Goal: Information Seeking & Learning: Learn about a topic

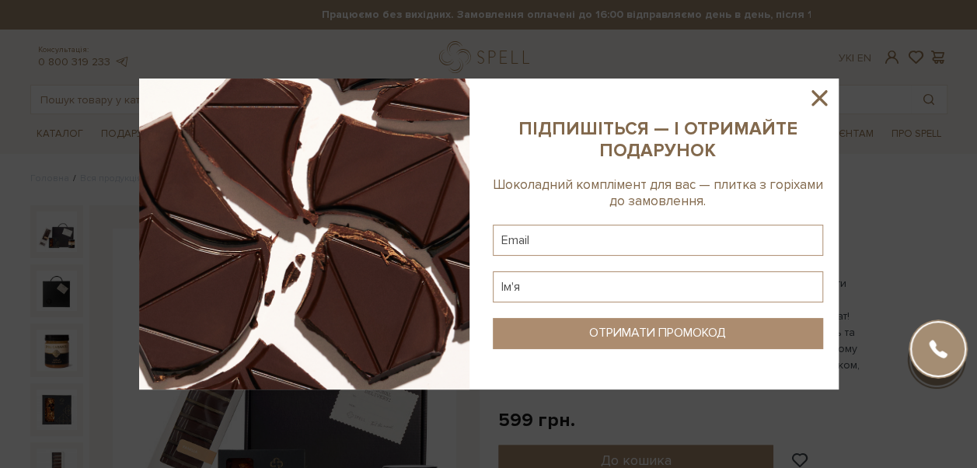
click at [818, 99] on icon at bounding box center [819, 98] width 16 height 16
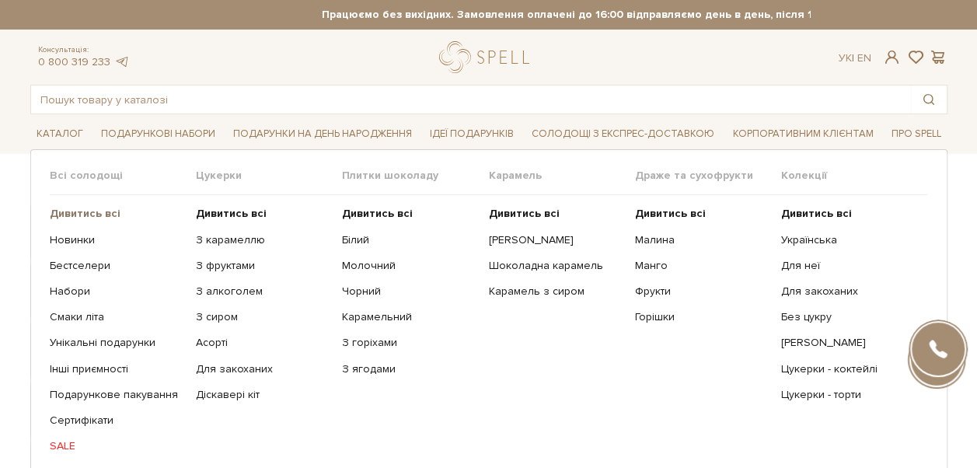
click at [91, 218] on b "Дивитись всі" at bounding box center [85, 213] width 71 height 13
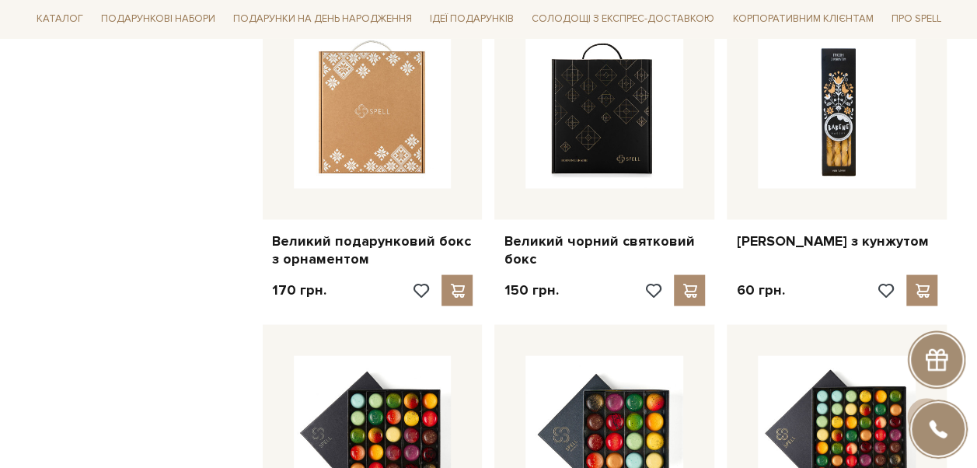
scroll to position [1354, 0]
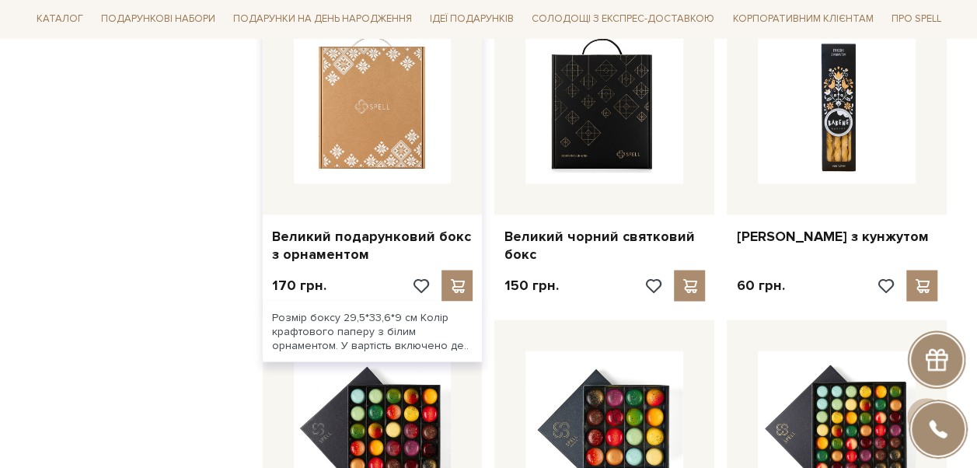
drag, startPoint x: 28, startPoint y: 193, endPoint x: 267, endPoint y: 180, distance: 239.7
click at [267, 180] on div at bounding box center [373, 105] width 220 height 220
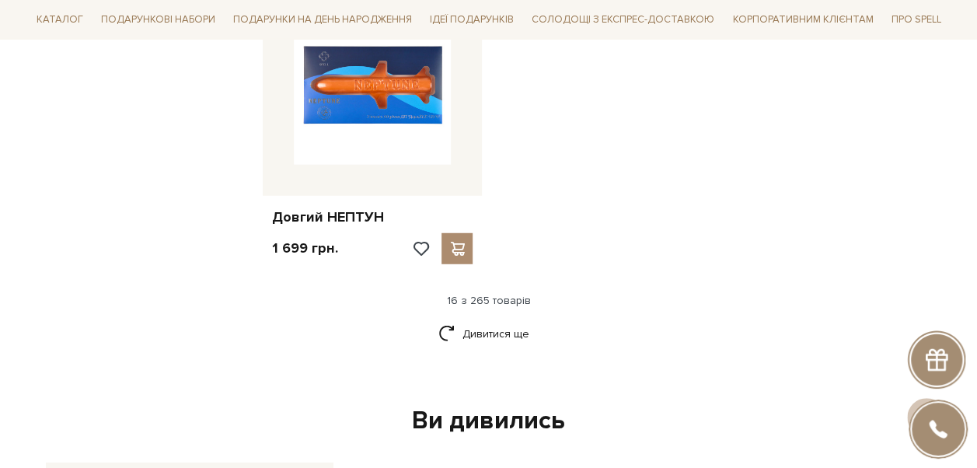
scroll to position [2007, 0]
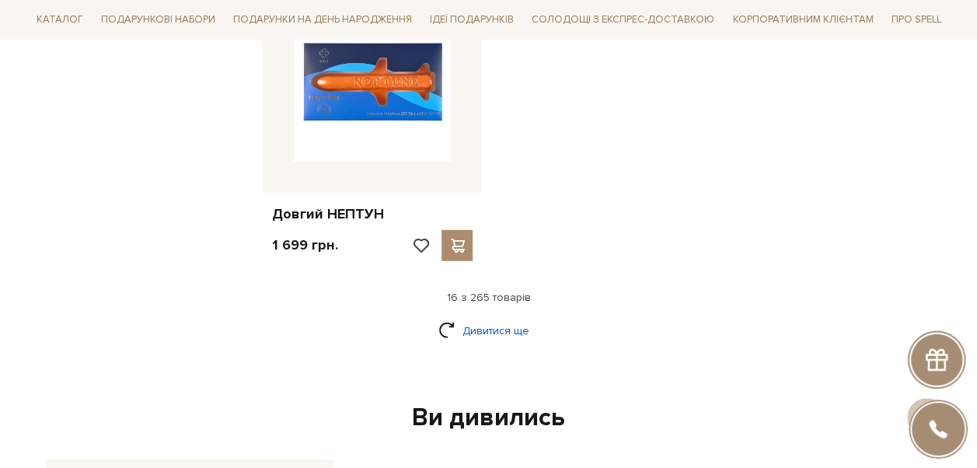
click at [495, 326] on link "Дивитися ще" at bounding box center [488, 330] width 101 height 27
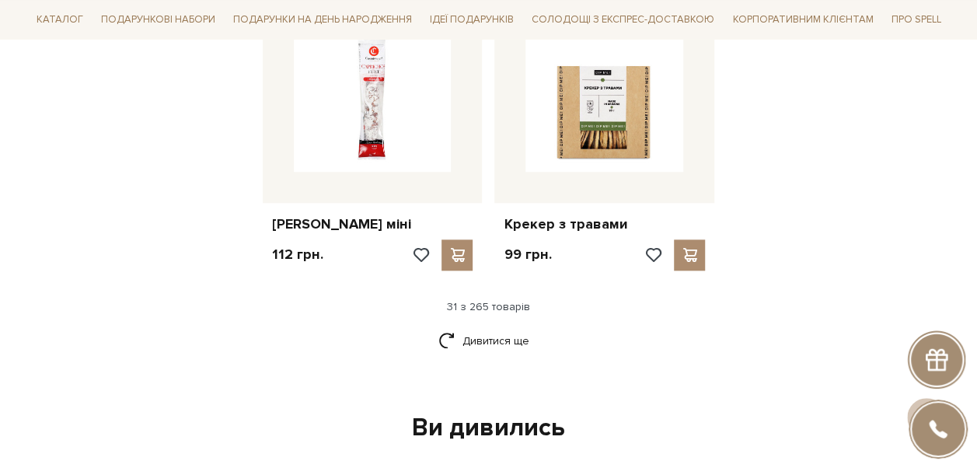
scroll to position [3717, 0]
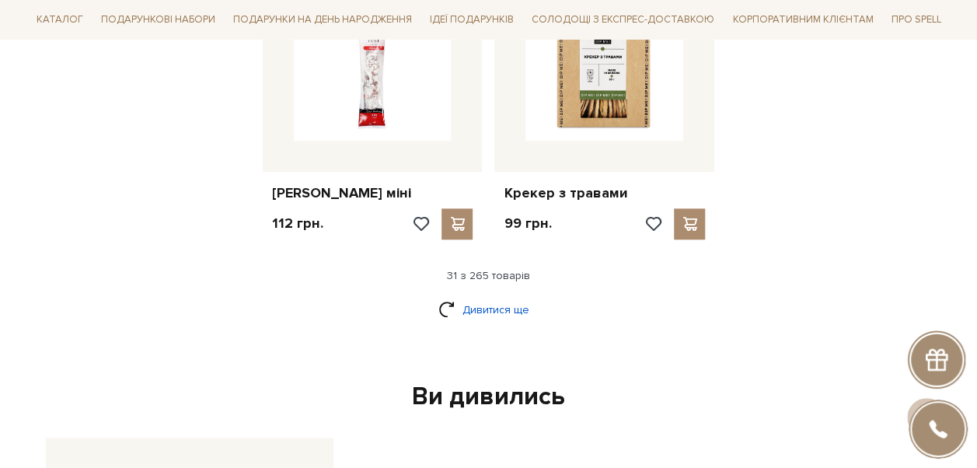
click at [502, 309] on link "Дивитися ще" at bounding box center [488, 309] width 101 height 27
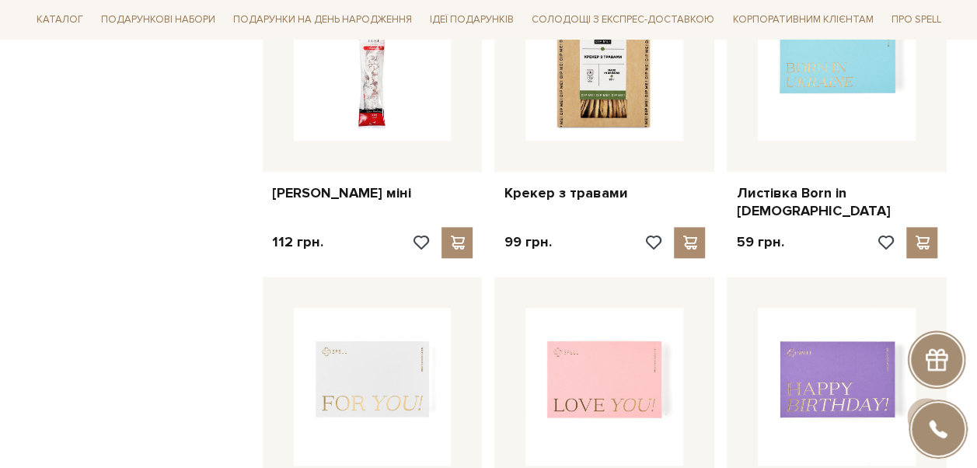
drag, startPoint x: 61, startPoint y: 239, endPoint x: 127, endPoint y: 270, distance: 72.6
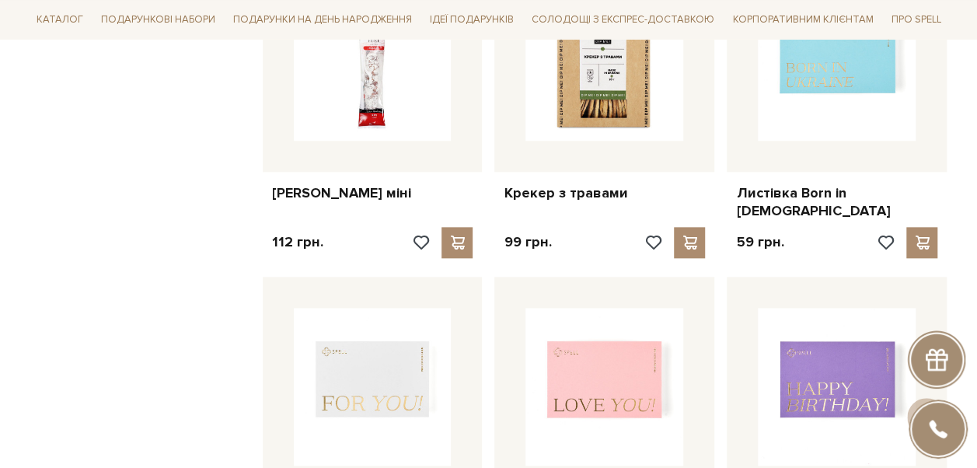
drag, startPoint x: 175, startPoint y: 270, endPoint x: 211, endPoint y: 315, distance: 56.9
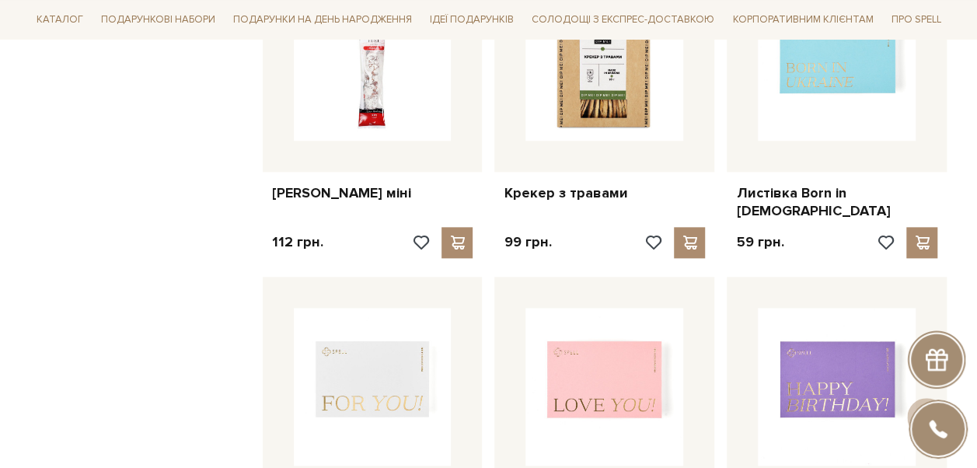
drag, startPoint x: 211, startPoint y: 315, endPoint x: 222, endPoint y: 149, distance: 165.9
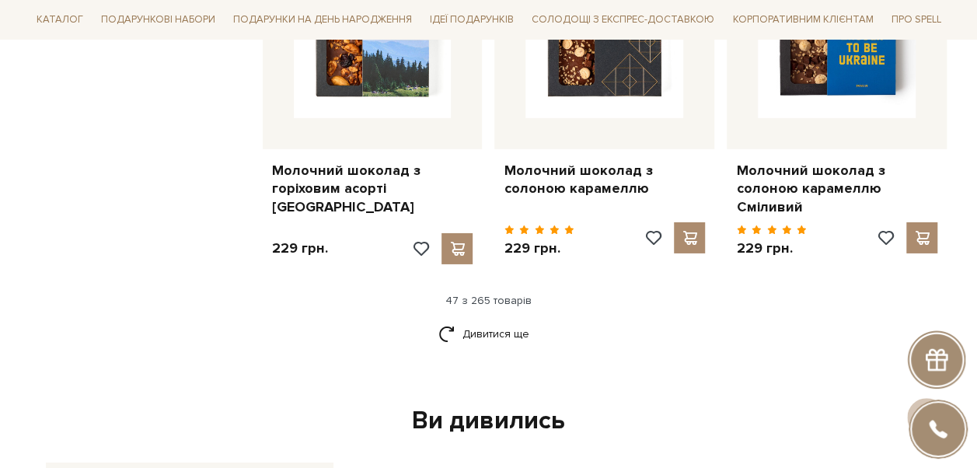
scroll to position [5427, 0]
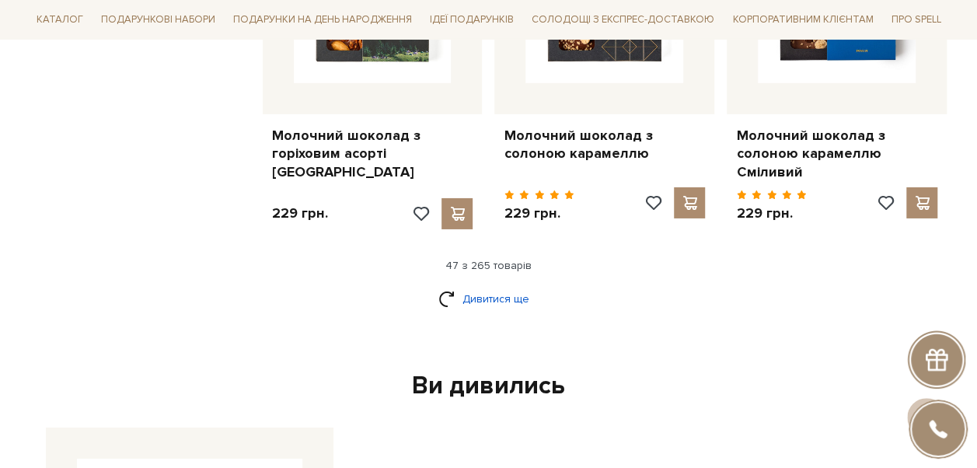
click at [516, 285] on link "Дивитися ще" at bounding box center [488, 298] width 101 height 27
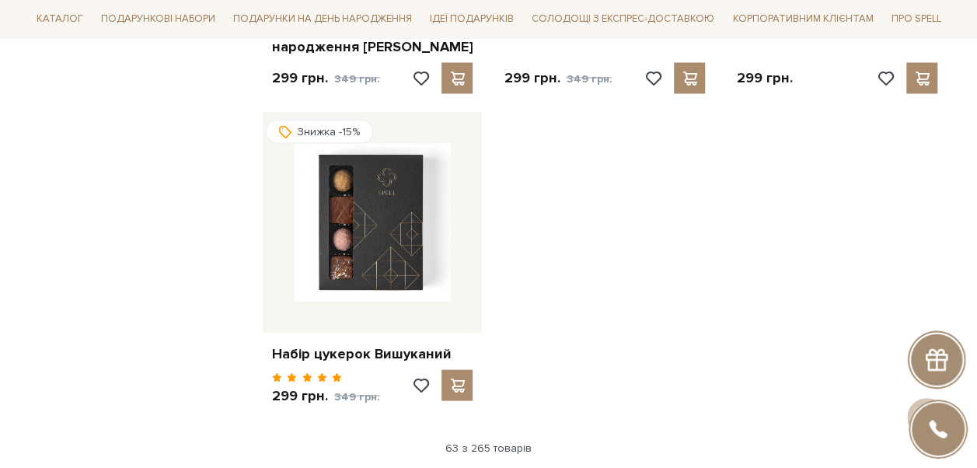
scroll to position [7261, 0]
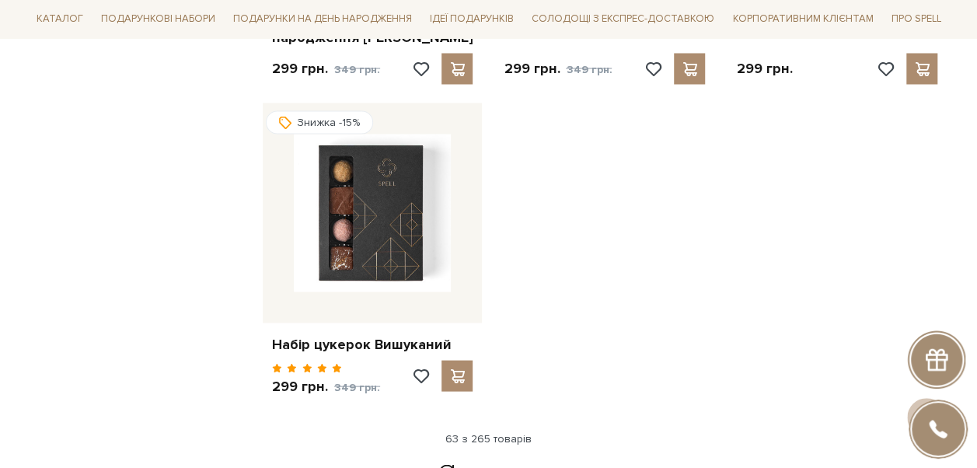
click at [509, 459] on link "Дивитися ще" at bounding box center [488, 472] width 101 height 27
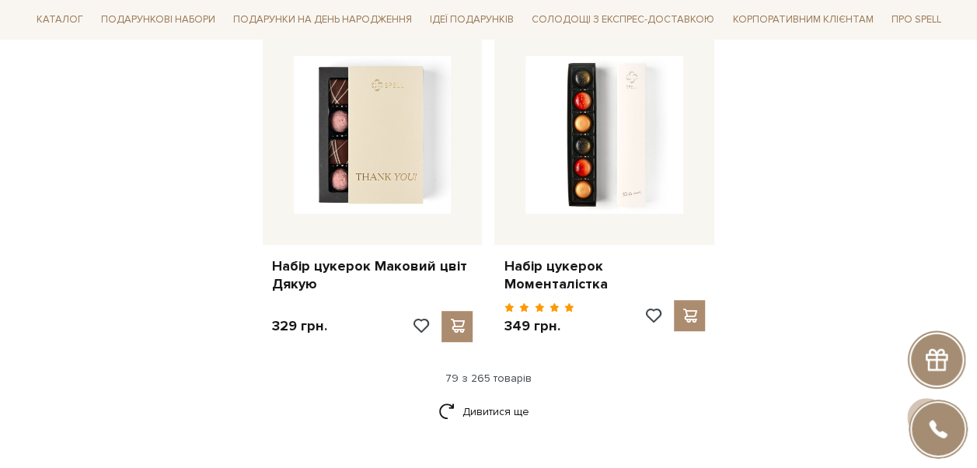
scroll to position [9033, 0]
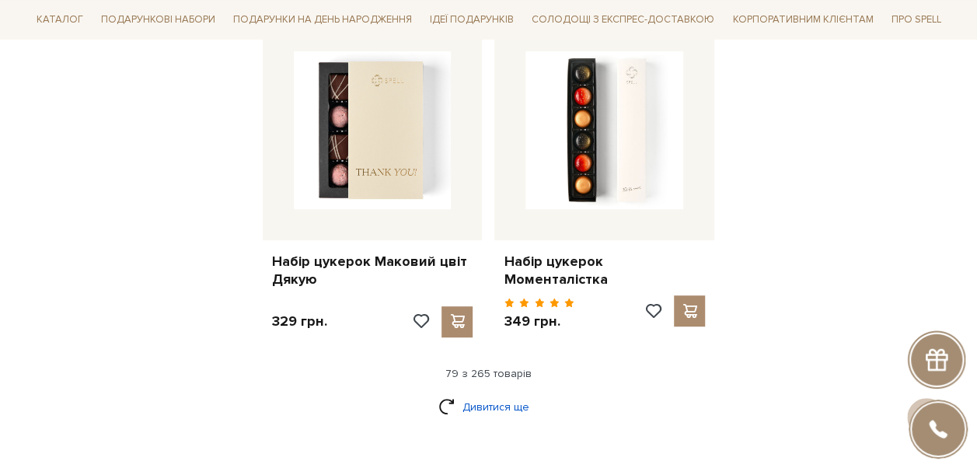
click at [518, 393] on link "Дивитися ще" at bounding box center [488, 406] width 101 height 27
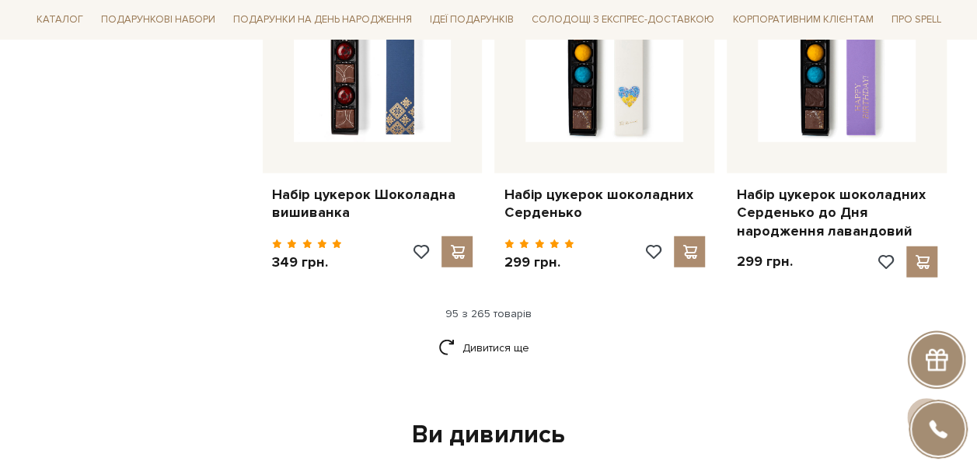
scroll to position [10712, 0]
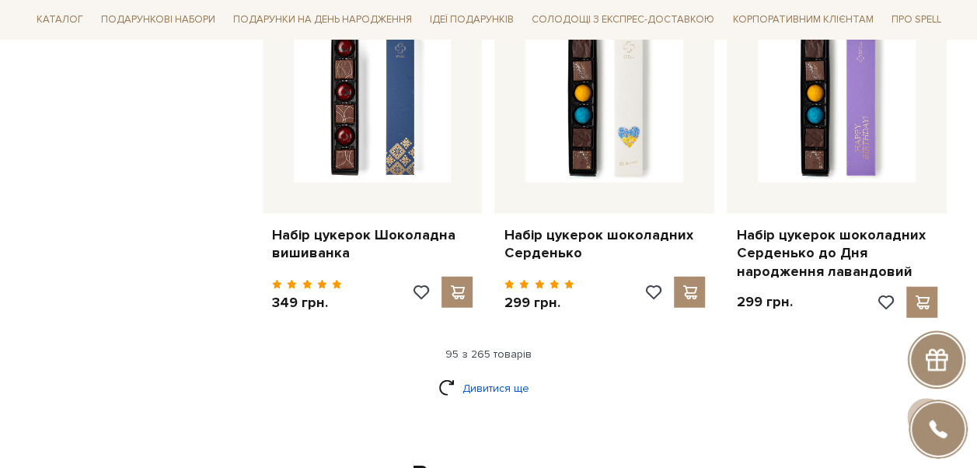
click at [513, 375] on link "Дивитися ще" at bounding box center [488, 388] width 101 height 27
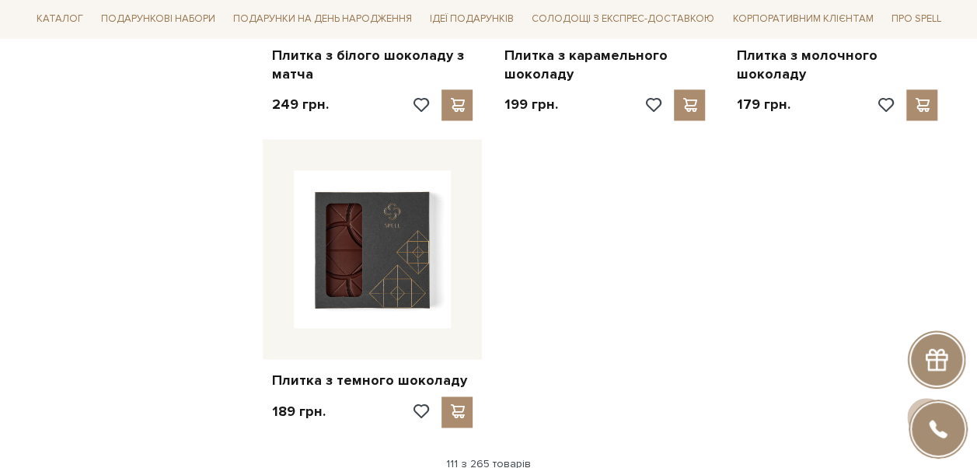
scroll to position [12608, 0]
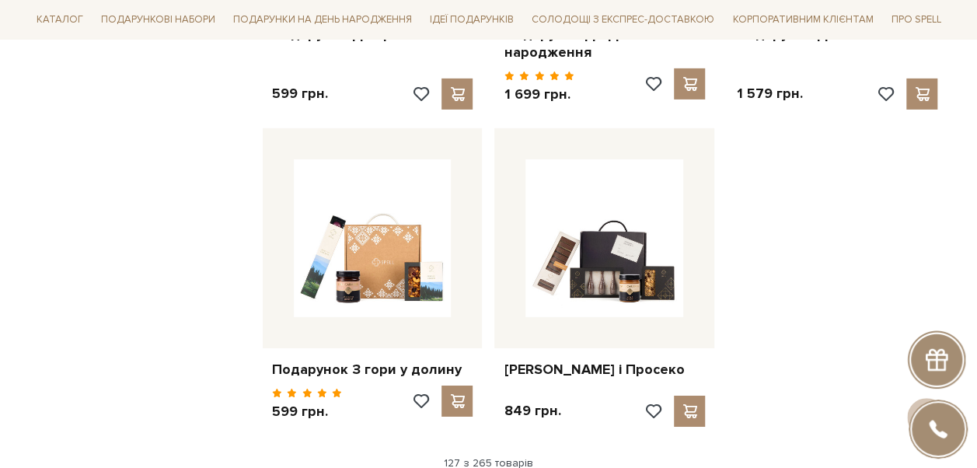
scroll to position [14256, 0]
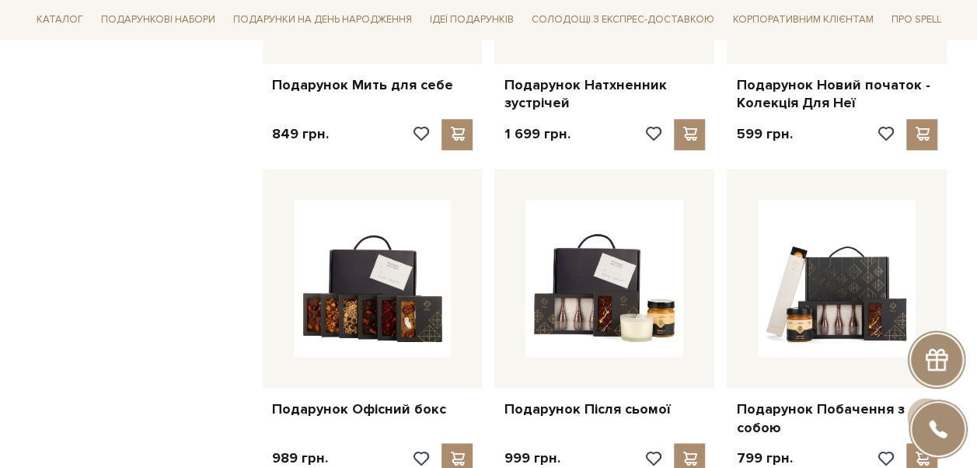
scroll to position [15531, 0]
